Goal: Information Seeking & Learning: Understand process/instructions

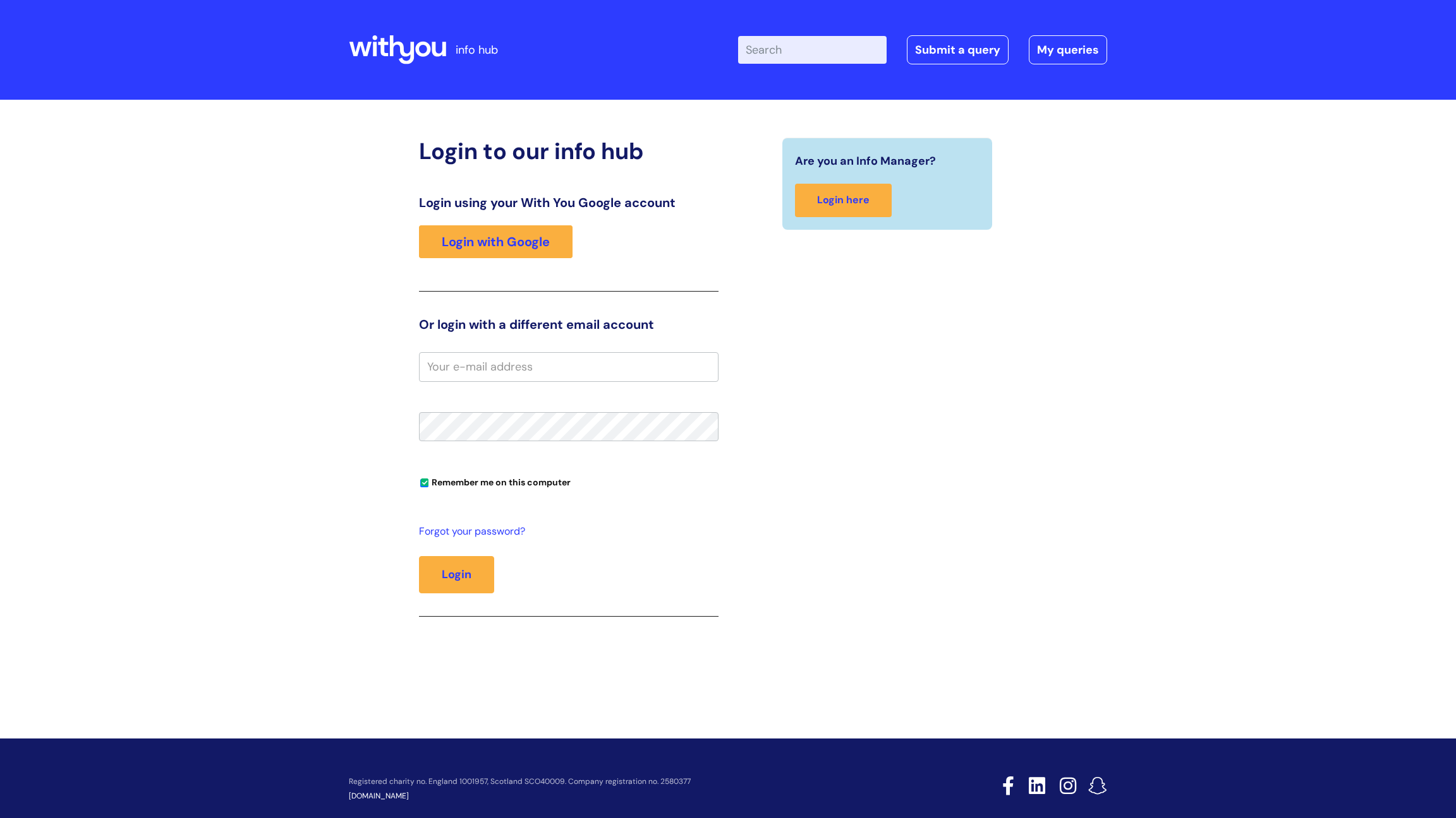
click at [1440, 0] on header "info hub Enter your search term here... Search Submit a query My queries Welcom…" at bounding box center [728, 49] width 1456 height 100
click at [500, 372] on input "email" at bounding box center [568, 366] width 299 height 29
click at [505, 244] on link "Login with Google" at bounding box center [495, 241] width 154 height 33
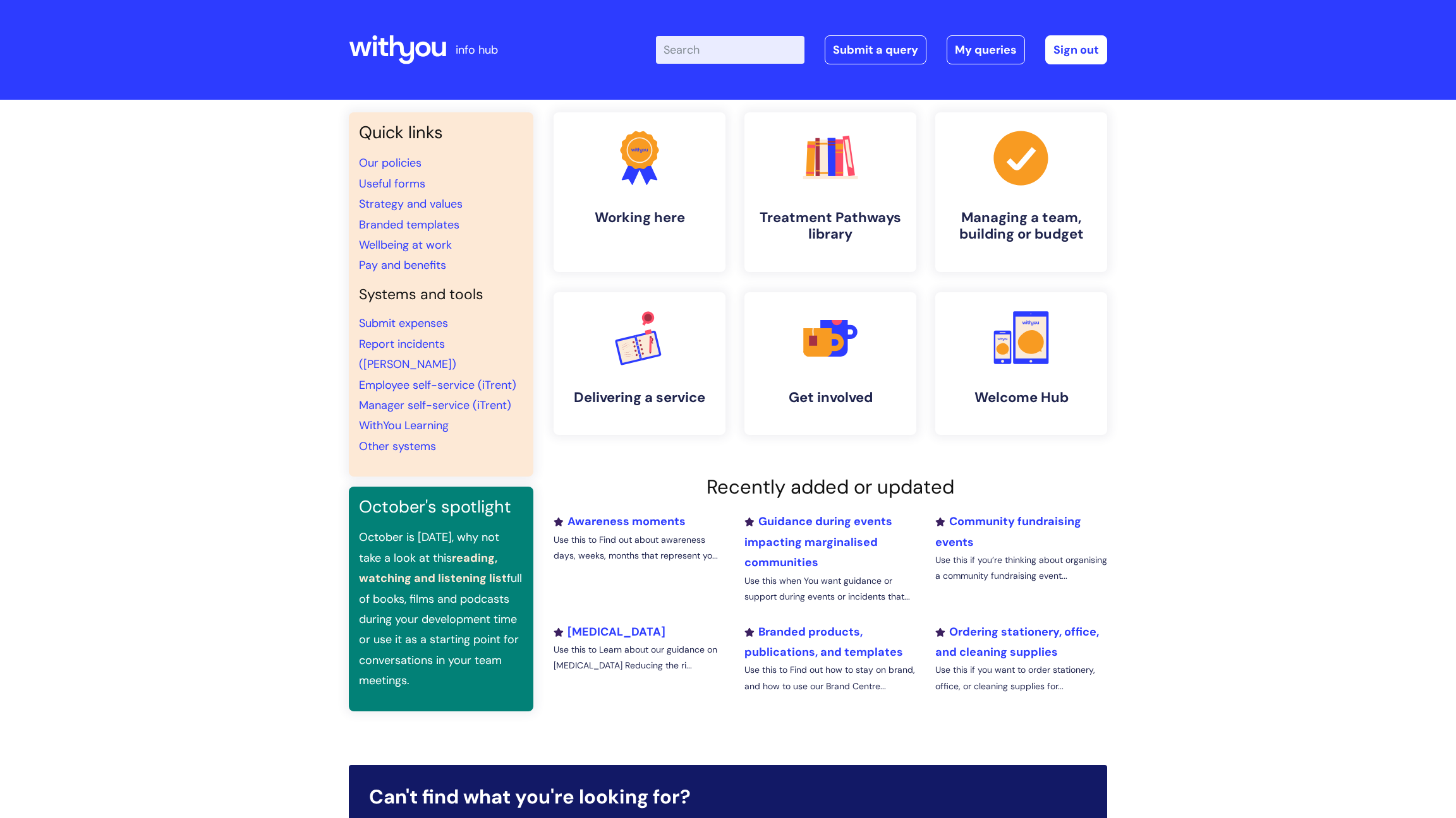
click at [691, 40] on input "Enter your search term here..." at bounding box center [729, 50] width 148 height 28
click at [605, 11] on header "info hub Enter your search term here... Search Submit a query My queries Welcom…" at bounding box center [728, 49] width 1456 height 100
click at [604, 0] on header "info hub Enter your search term here... Search Submit a query My queries Welcom…" at bounding box center [728, 49] width 1456 height 100
click at [584, 0] on header "info hub Enter your search term here... Search Submit a query My queries Welcom…" at bounding box center [728, 49] width 1456 height 100
click at [762, 53] on input "Enter your search term here..." at bounding box center [729, 50] width 148 height 28
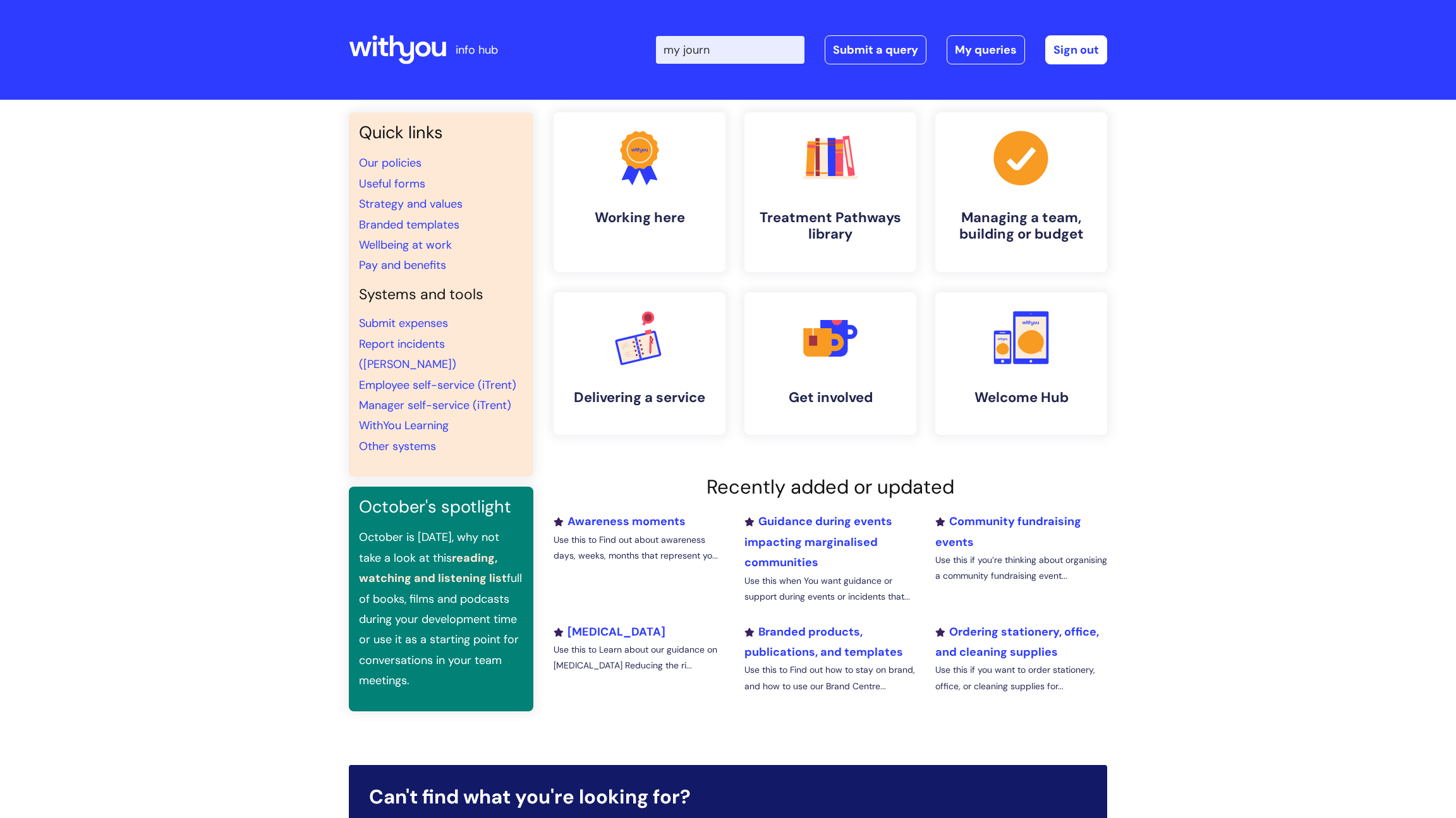
type input "my journ"
click button "Search" at bounding box center [0, 0] width 0 height 0
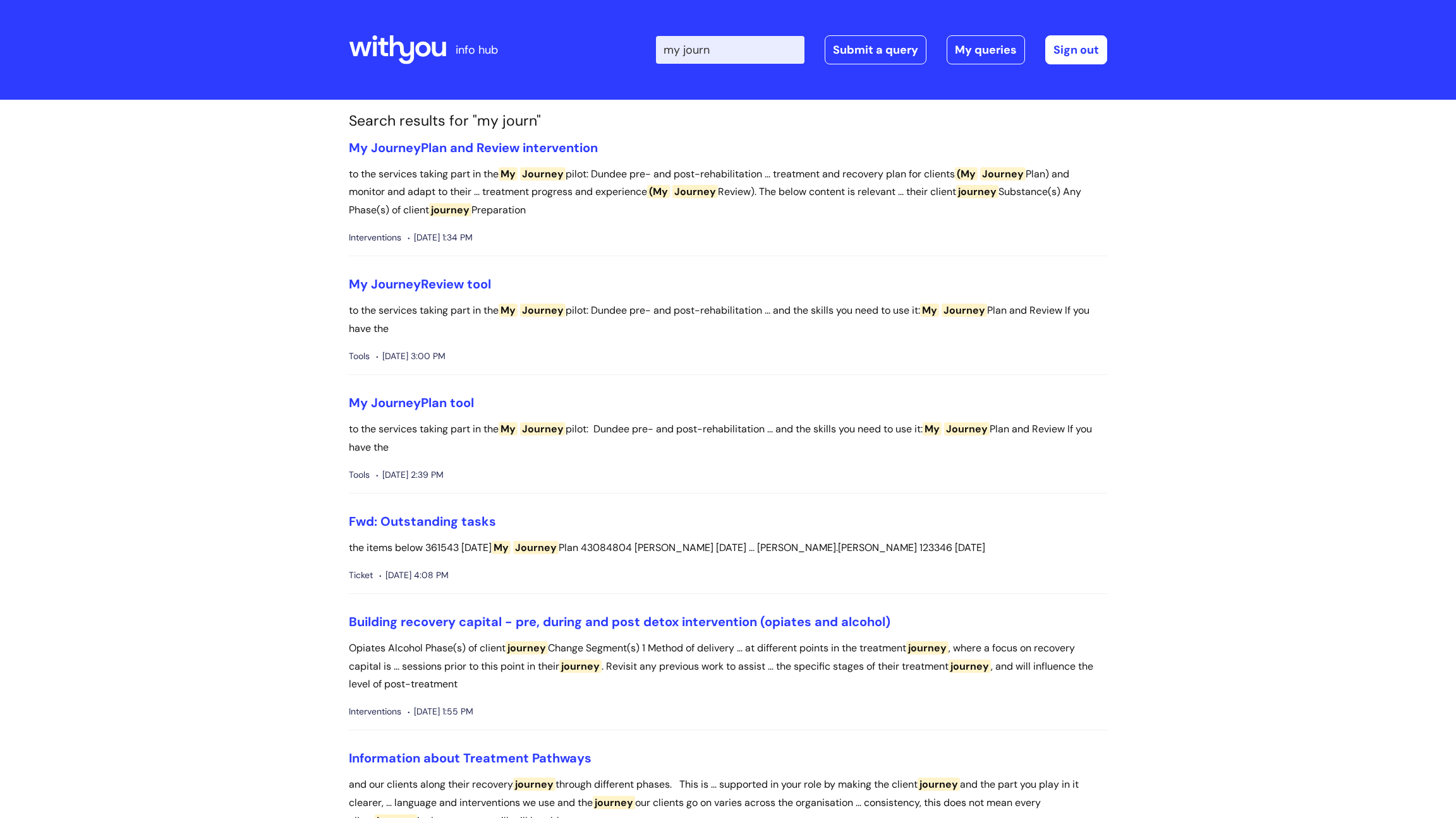
click at [748, 53] on input "my journ" at bounding box center [729, 50] width 148 height 28
type input "my jou"
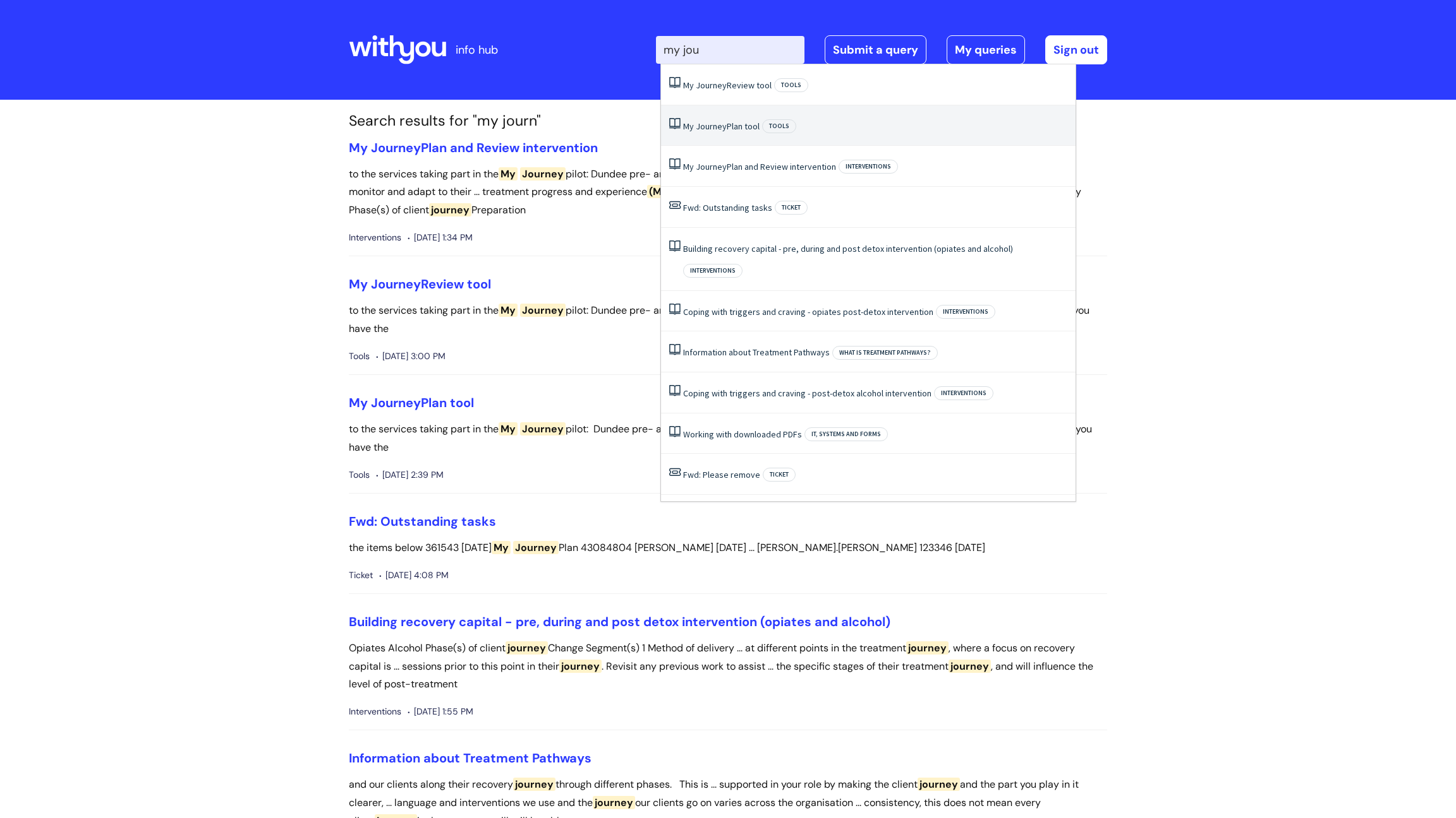
click at [747, 133] on li "My Journey Plan tool Tools" at bounding box center [868, 126] width 415 height 41
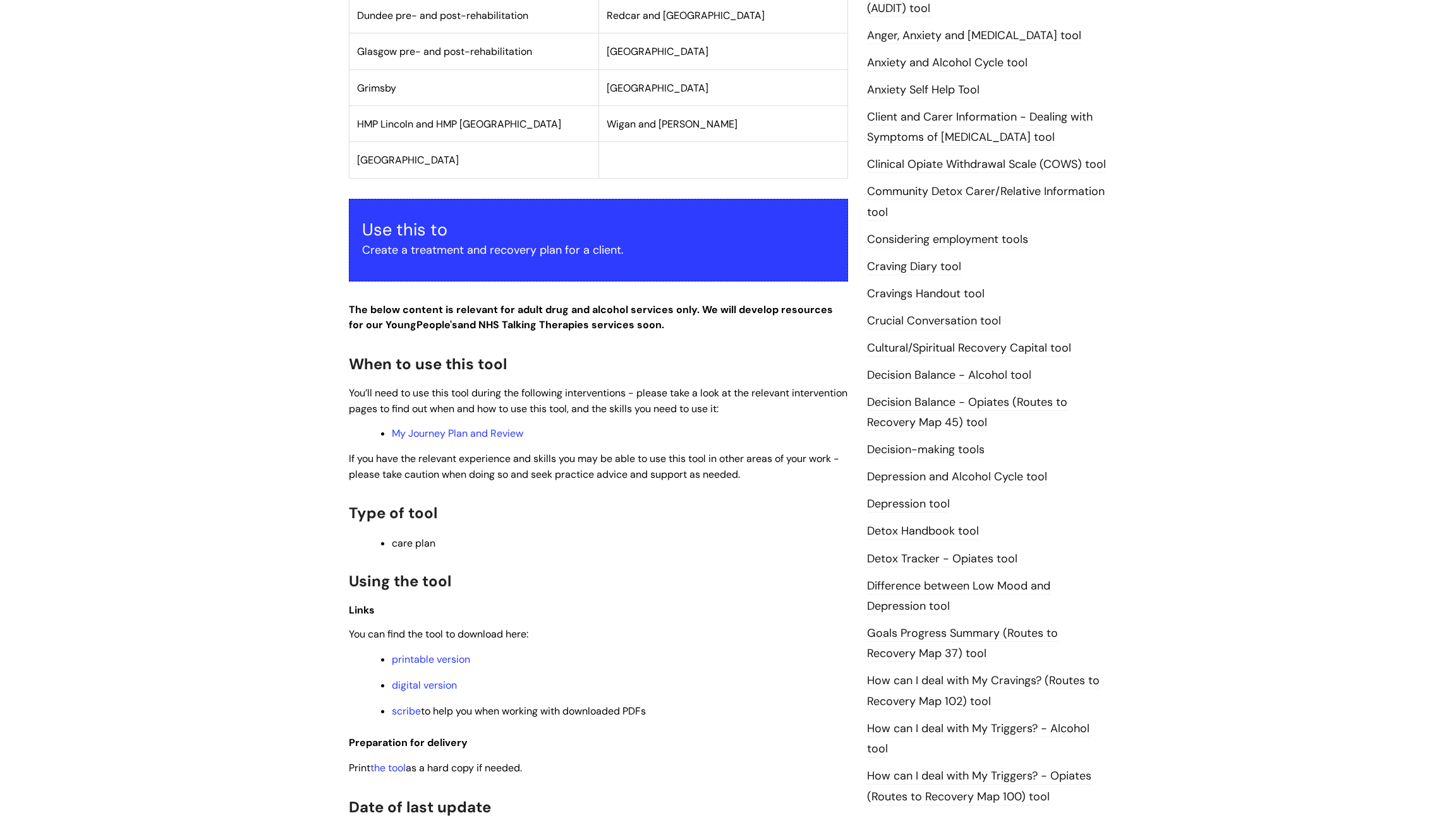
scroll to position [629, 0]
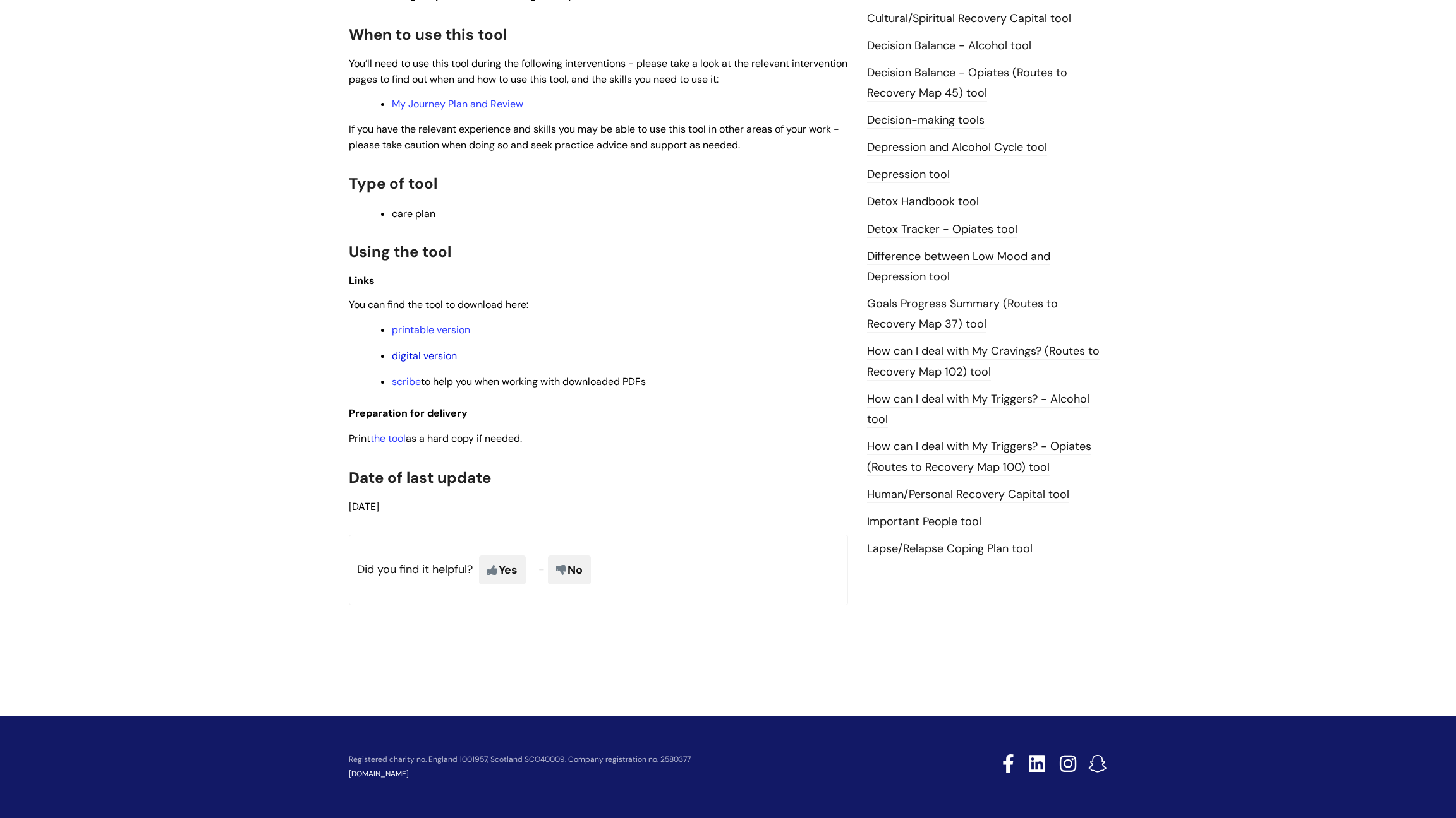
click at [429, 351] on link "digital version" at bounding box center [424, 356] width 65 height 13
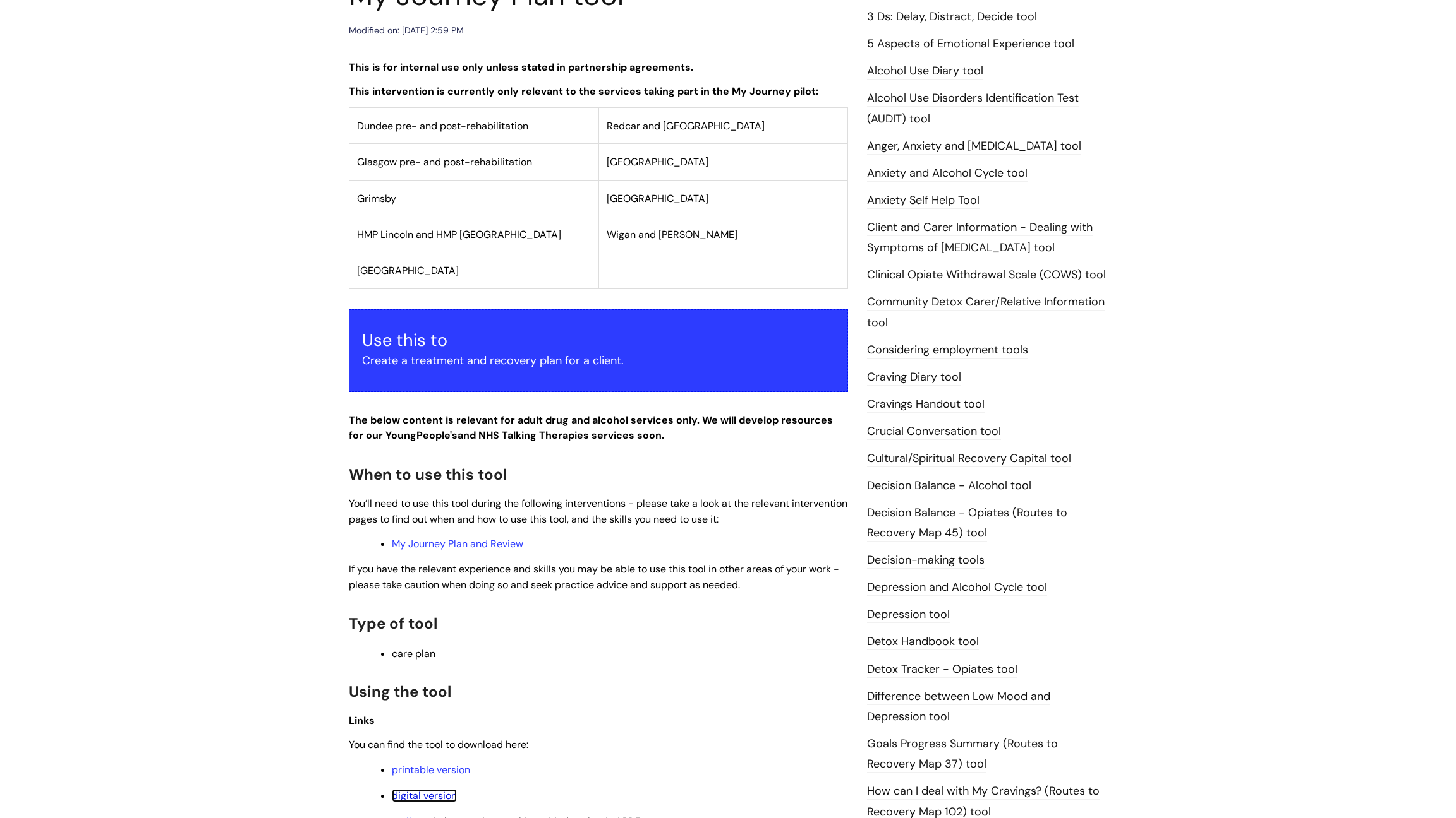
scroll to position [0, 0]
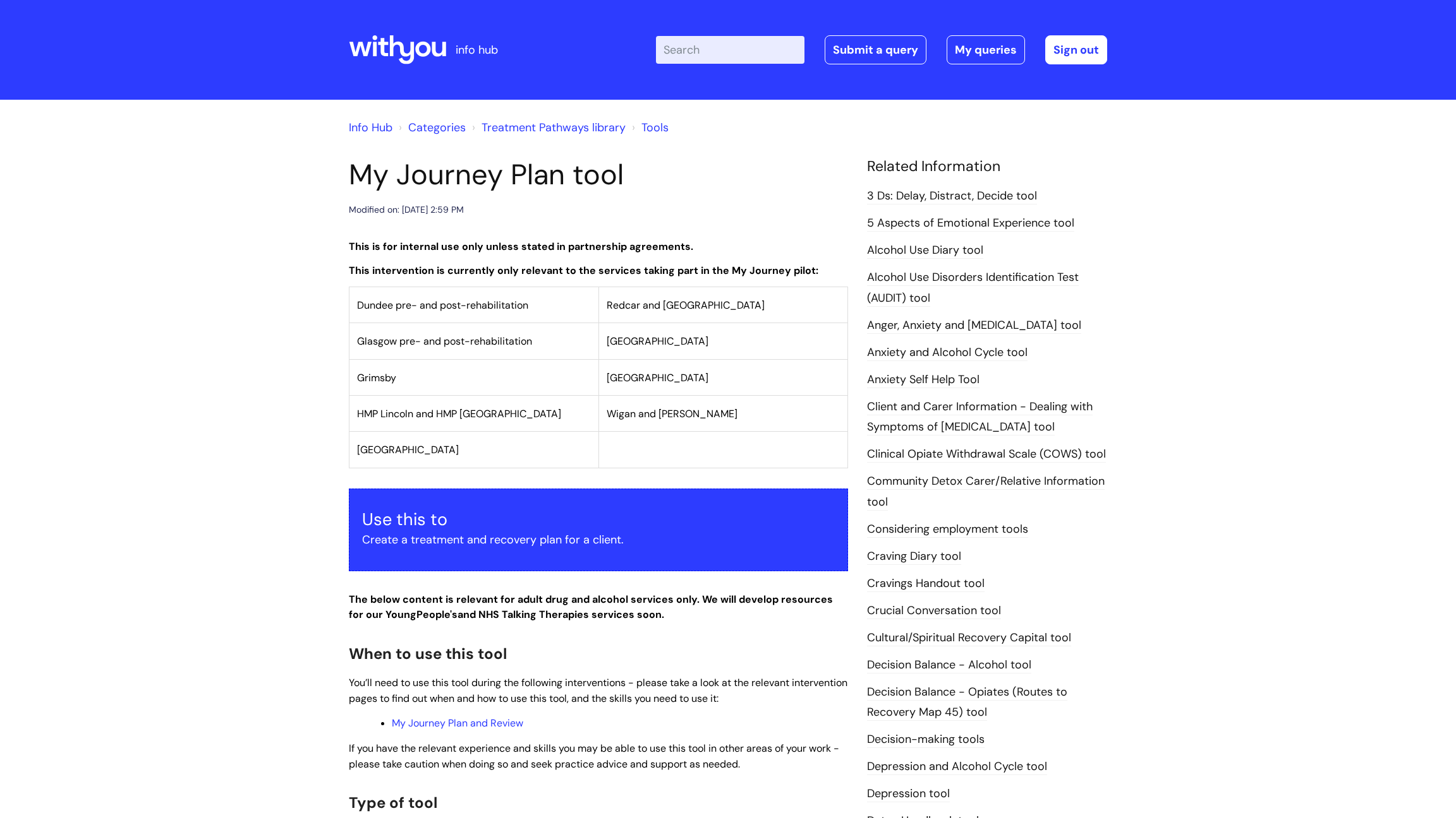
click at [730, 40] on input "Enter your search term here..." at bounding box center [729, 50] width 148 height 28
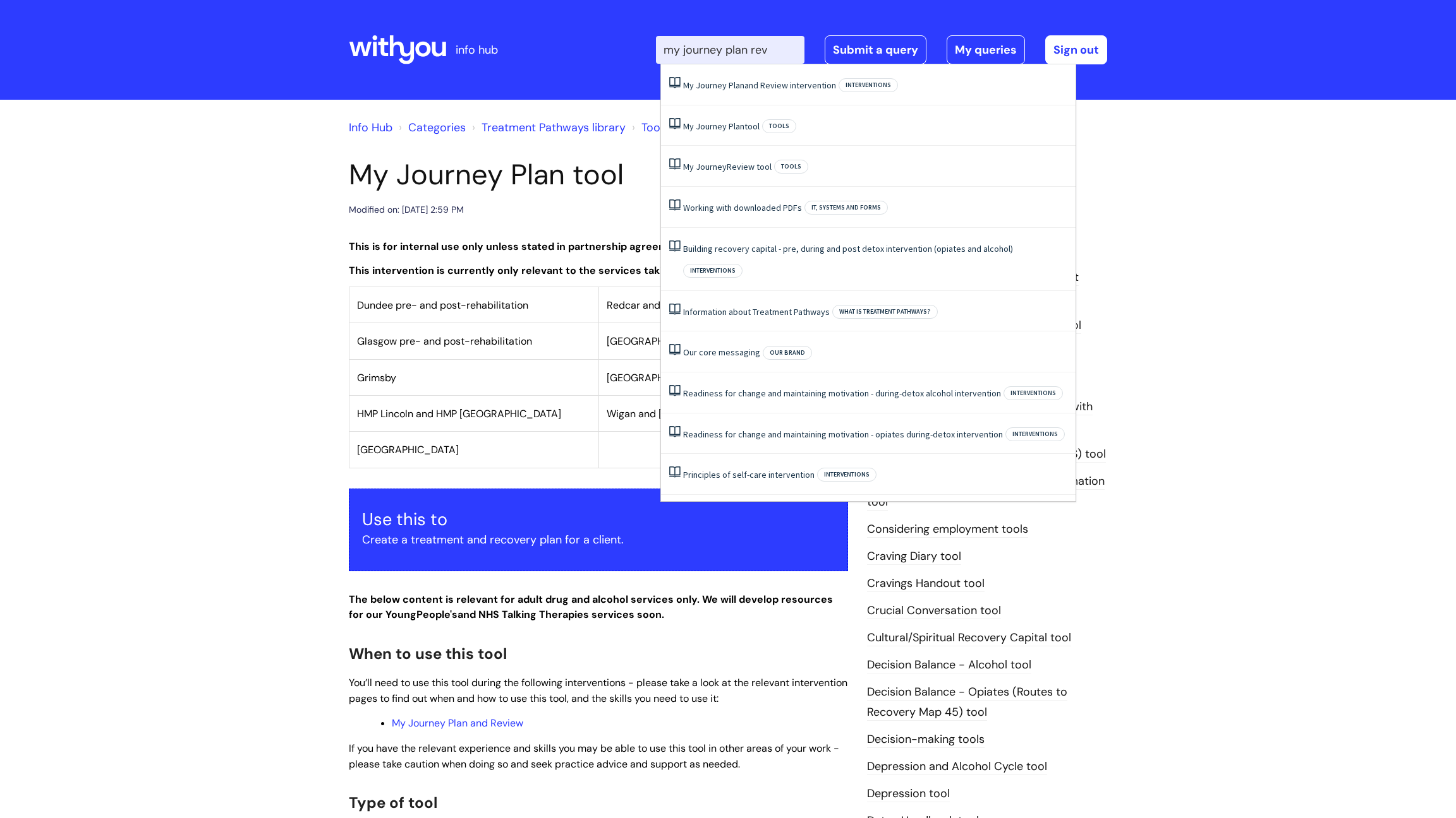
type input "my journey plan reve"
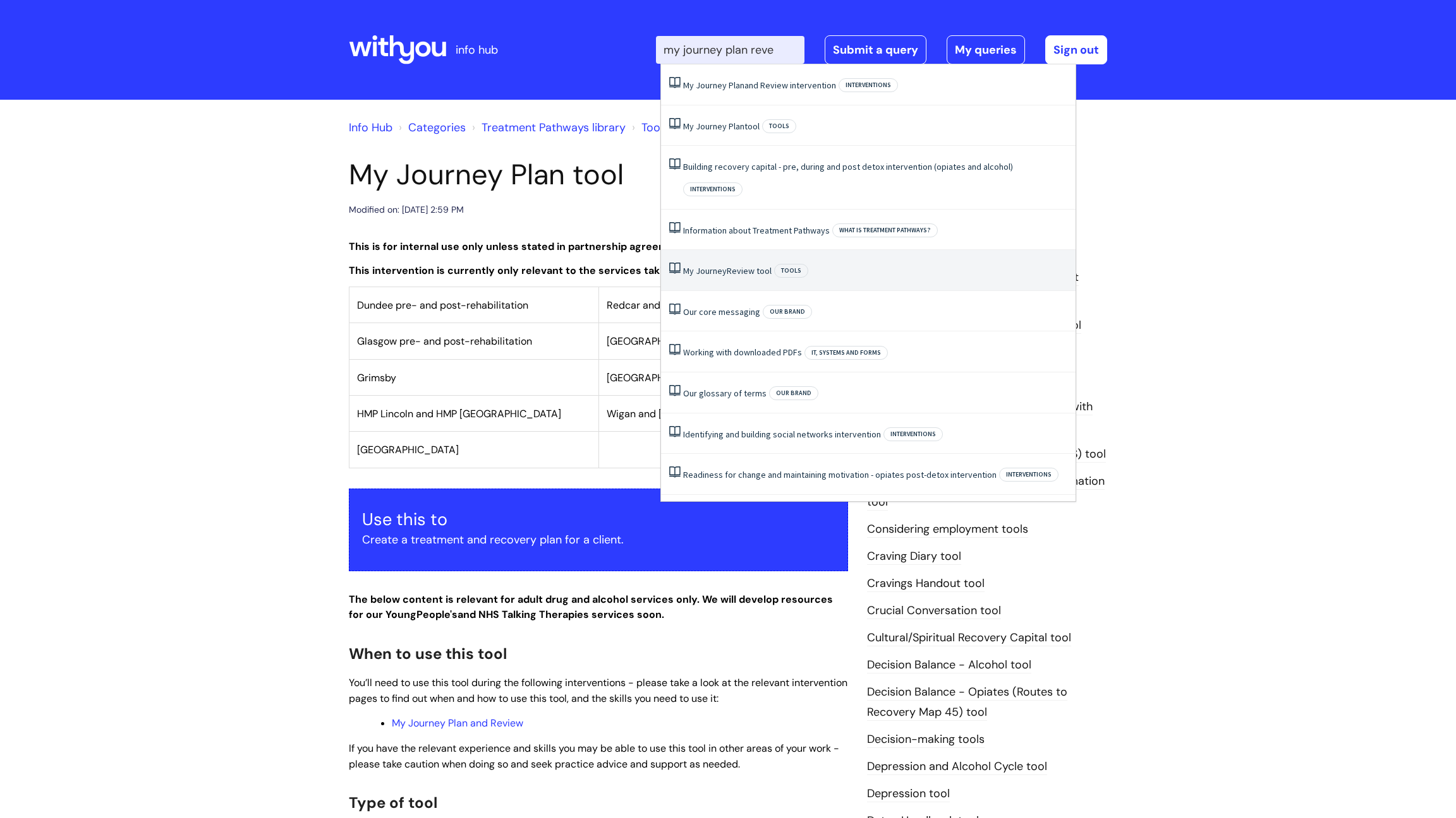
click at [732, 266] on link "My Journey Review tool" at bounding box center [727, 271] width 89 height 11
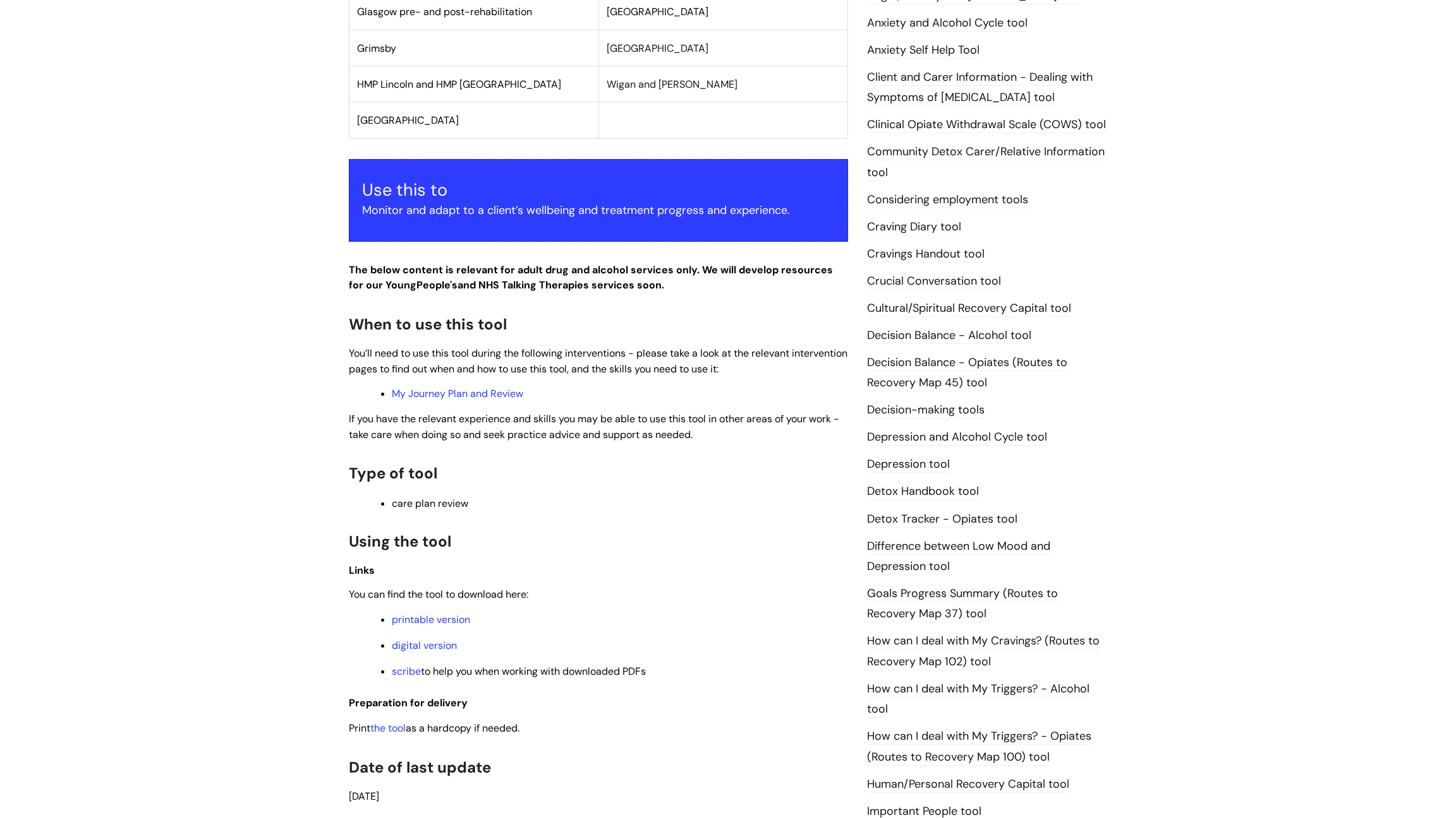
scroll to position [337, 0]
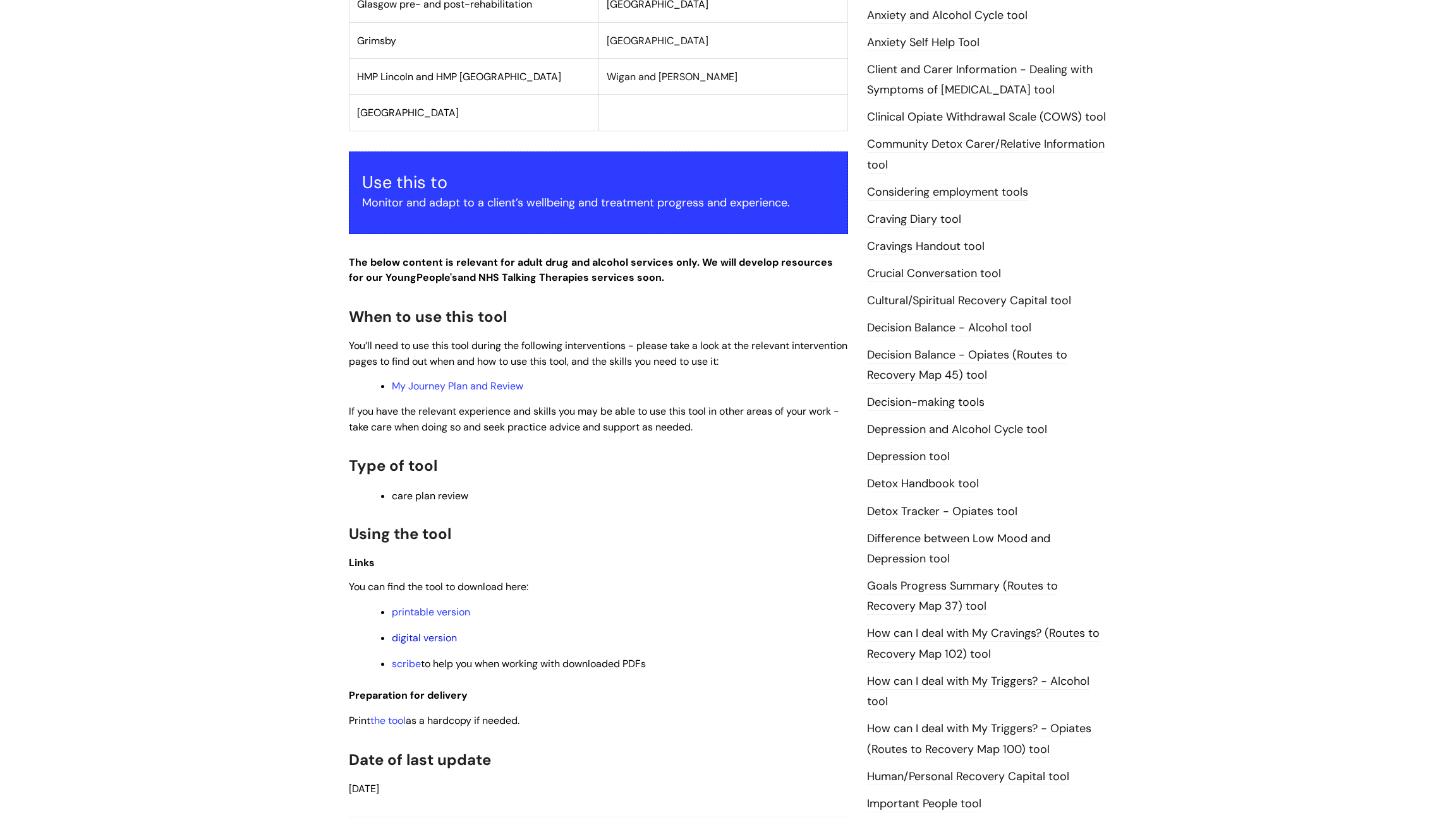
click at [412, 645] on link "digital version" at bounding box center [424, 638] width 65 height 13
